Goal: Task Accomplishment & Management: Manage account settings

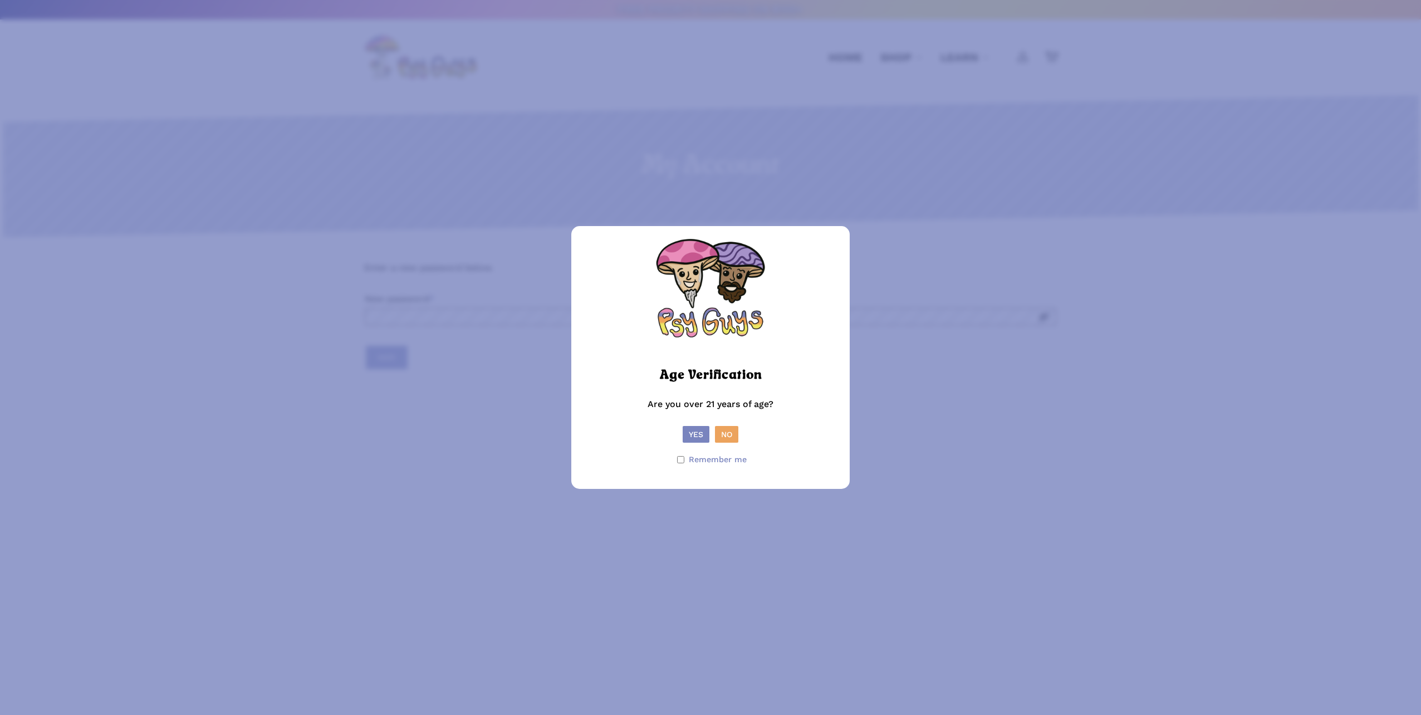
click at [696, 435] on button "Yes" at bounding box center [696, 434] width 27 height 17
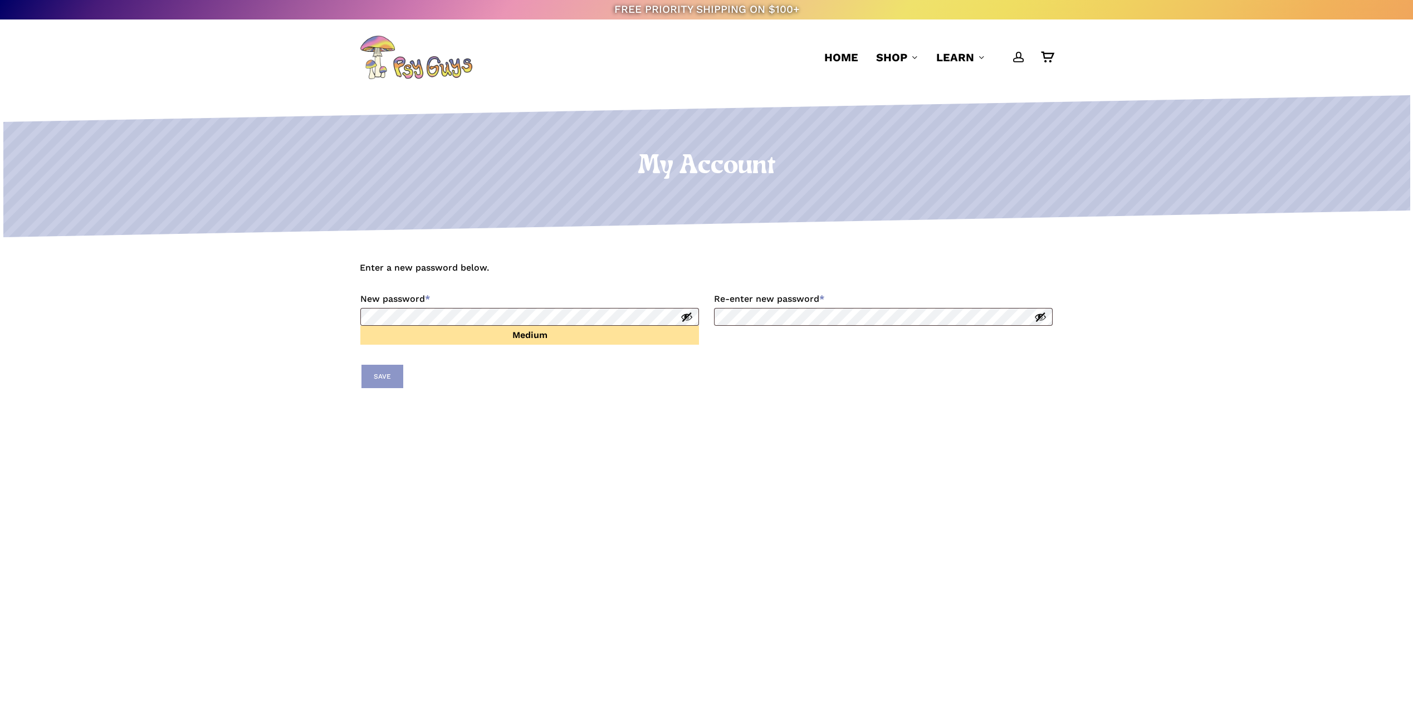
click at [384, 375] on button "Save" at bounding box center [382, 376] width 42 height 23
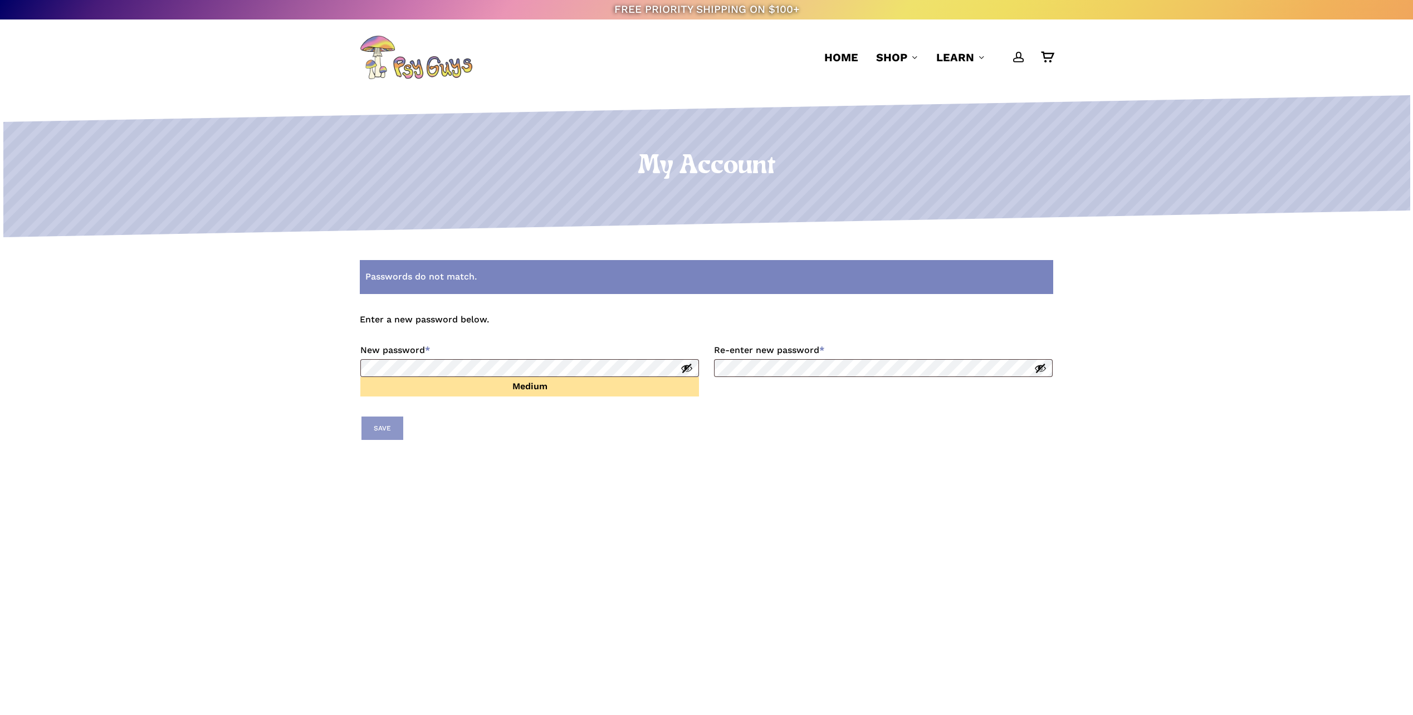
click at [382, 431] on button "Save" at bounding box center [382, 428] width 42 height 23
